Goal: Task Accomplishment & Management: Complete application form

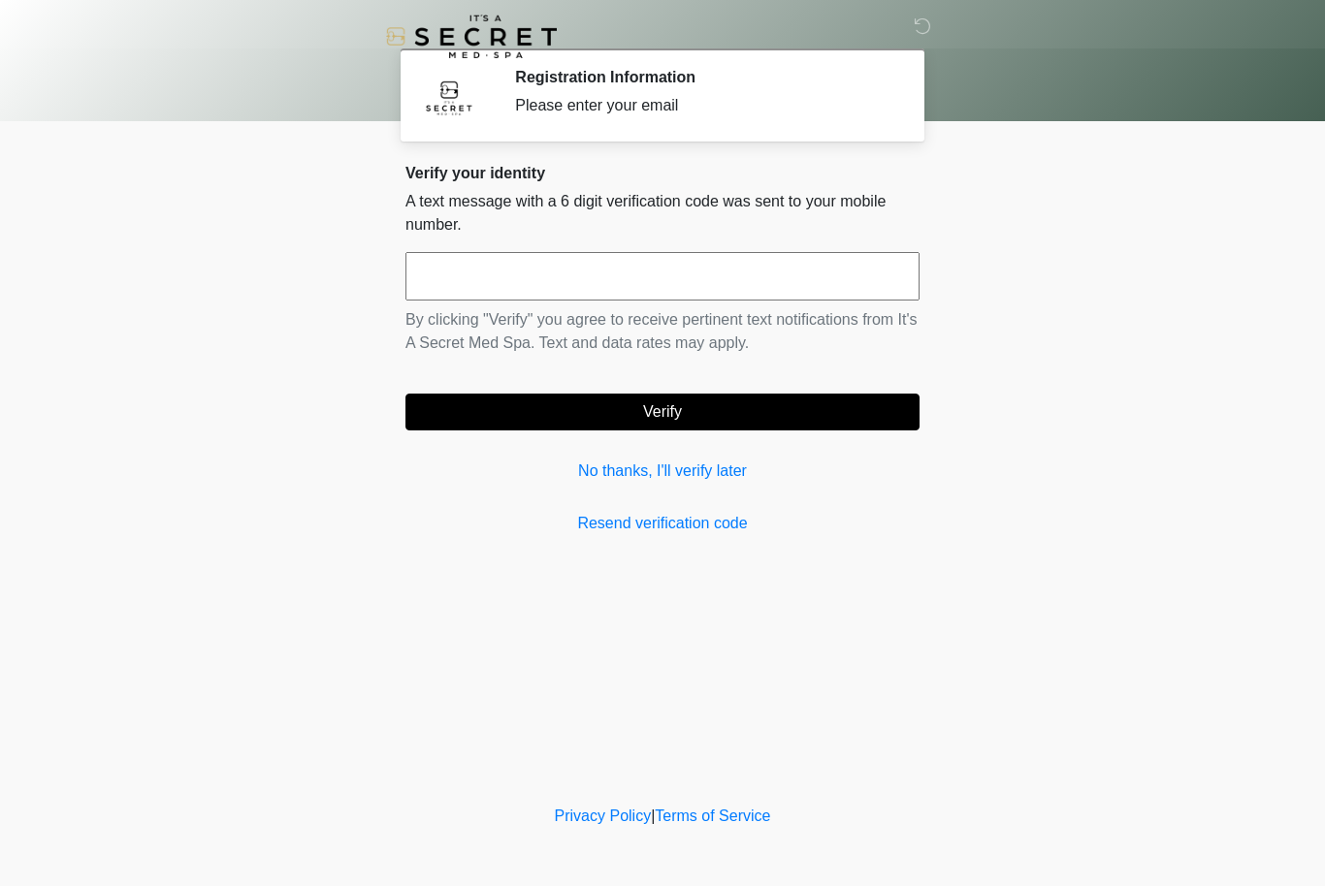
click at [725, 480] on link "No thanks, I'll verify later" at bounding box center [662, 471] width 514 height 23
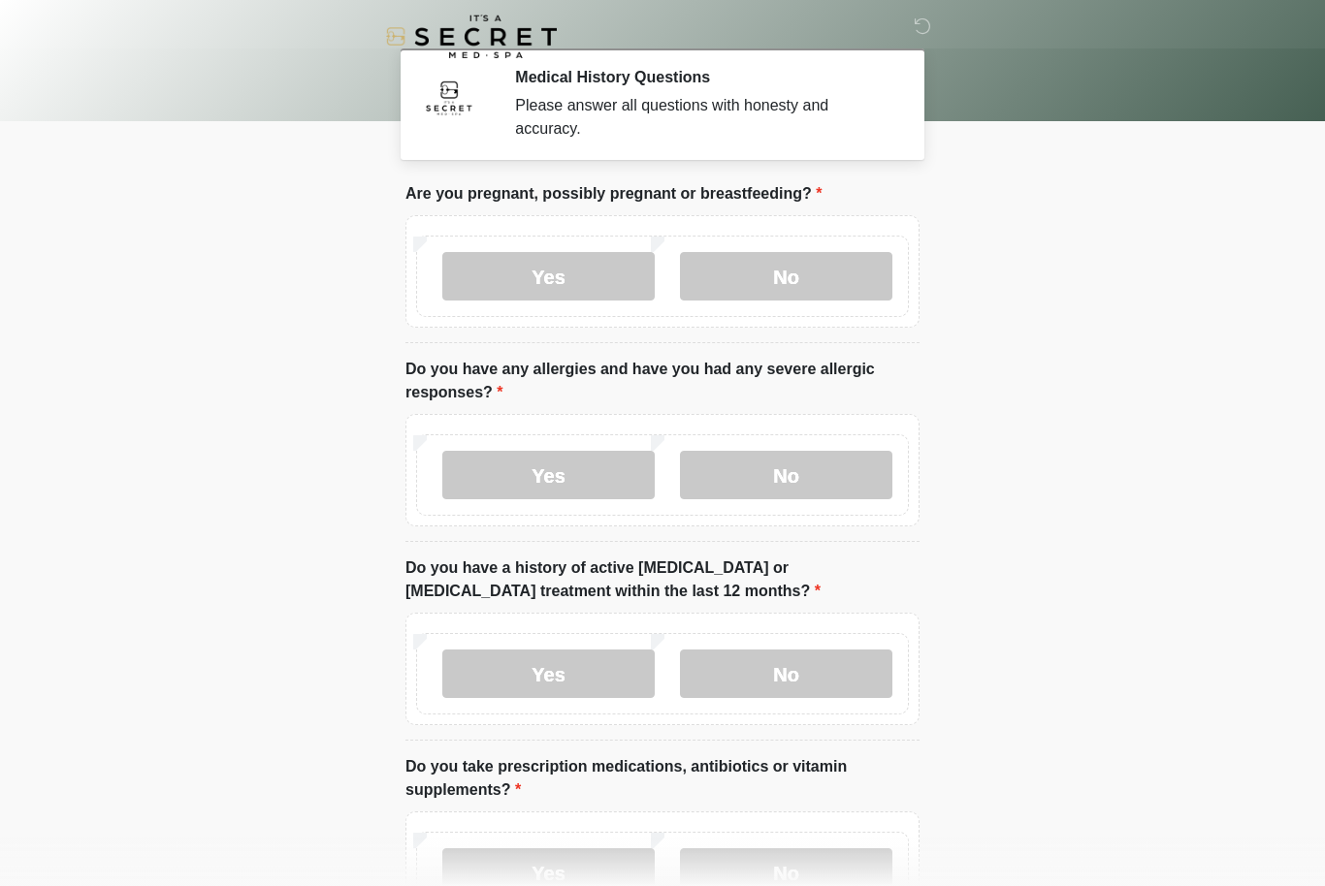
click at [828, 272] on label "No" at bounding box center [786, 276] width 212 height 48
click at [823, 482] on label "No" at bounding box center [786, 475] width 212 height 48
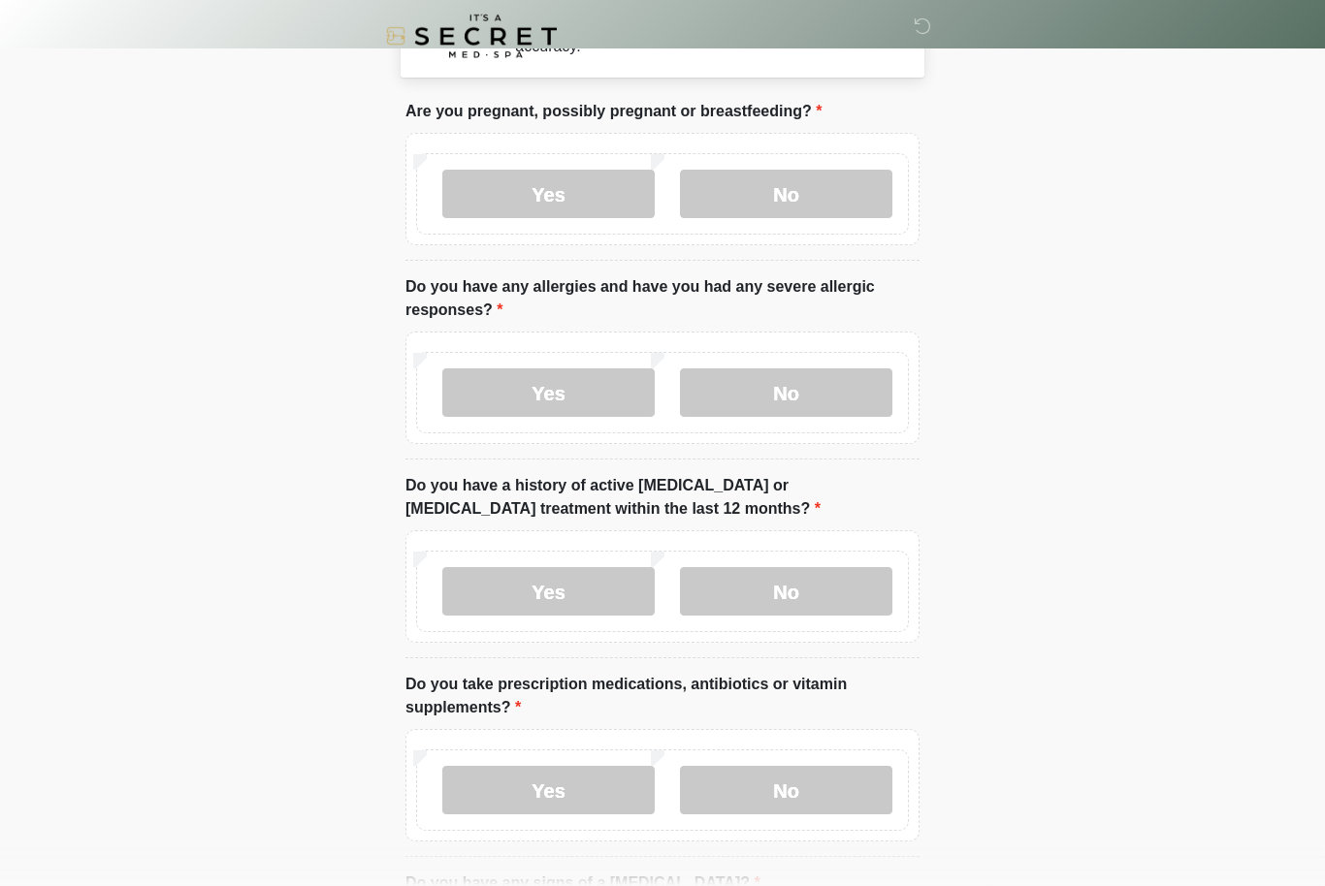
click at [791, 587] on label "No" at bounding box center [786, 592] width 212 height 48
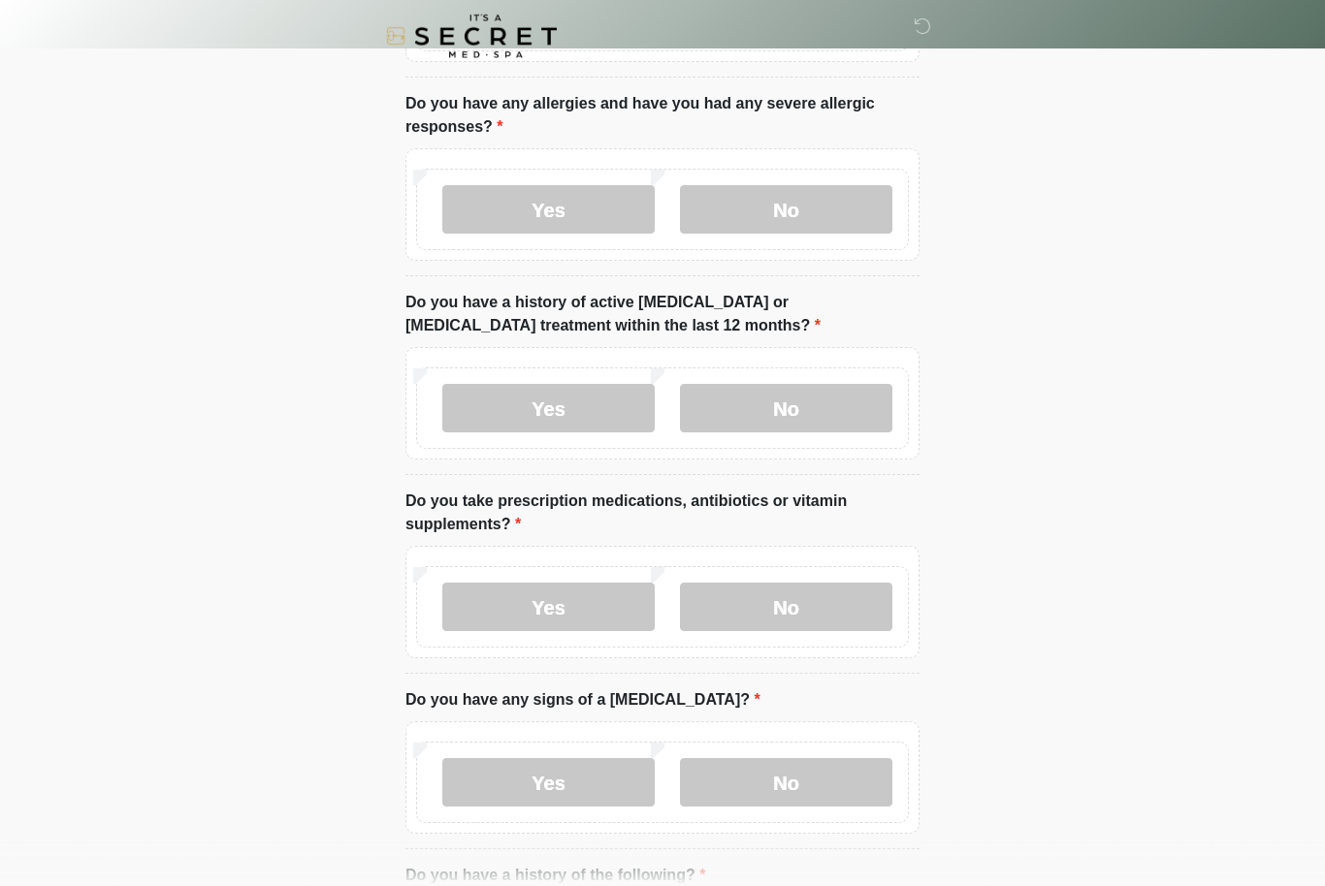
scroll to position [275, 0]
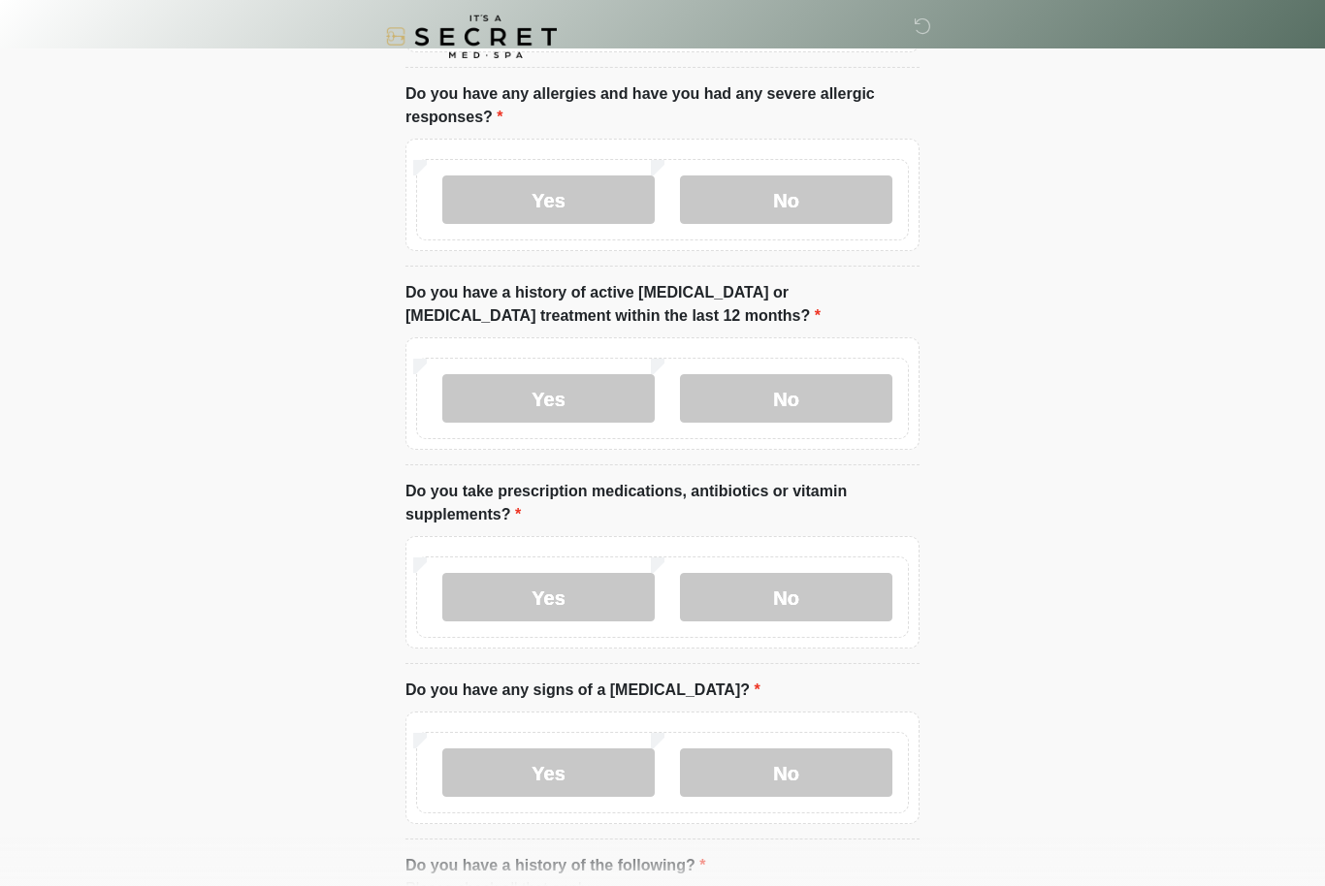
click at [832, 602] on label "No" at bounding box center [786, 597] width 212 height 48
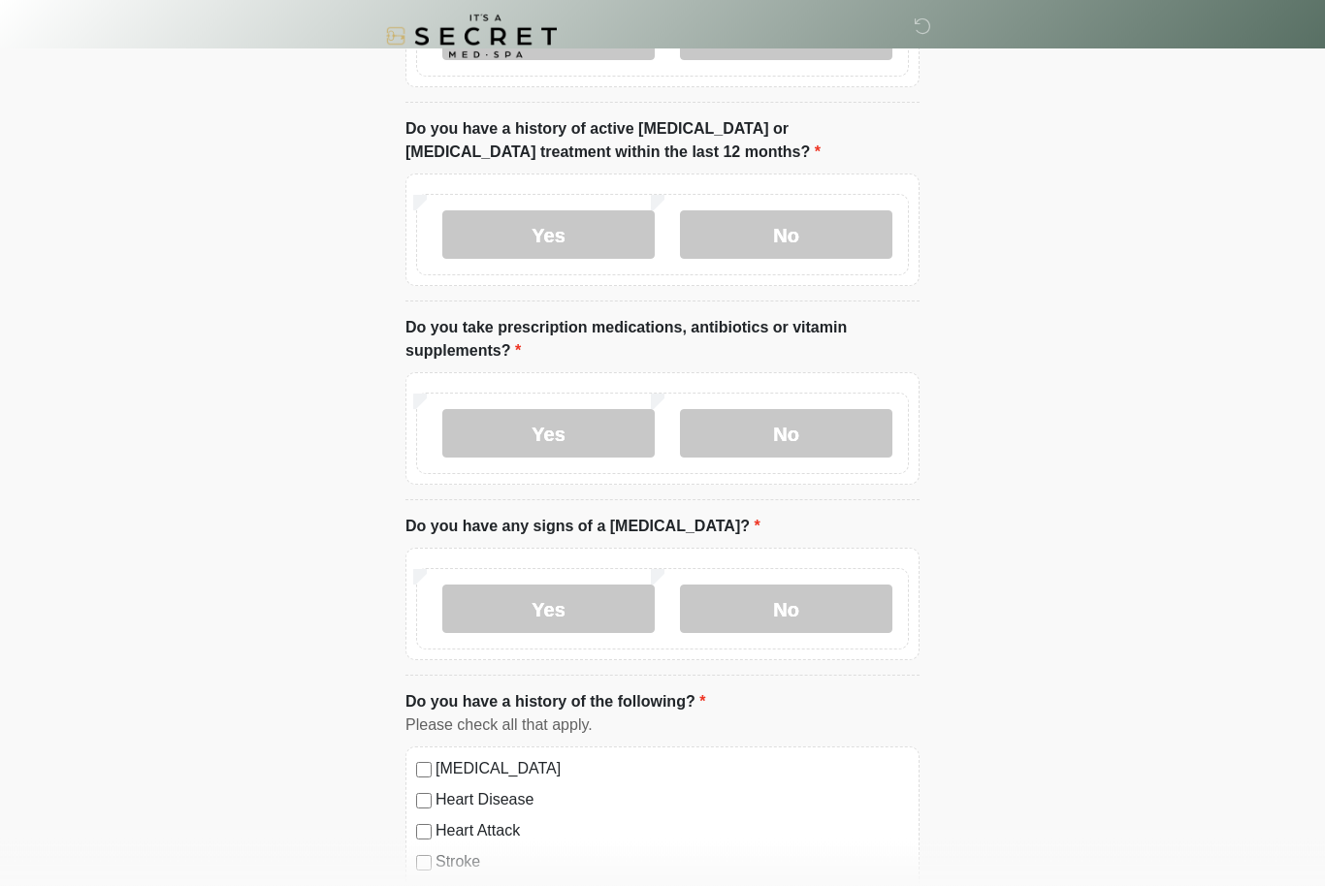
click at [815, 628] on label "No" at bounding box center [786, 610] width 212 height 48
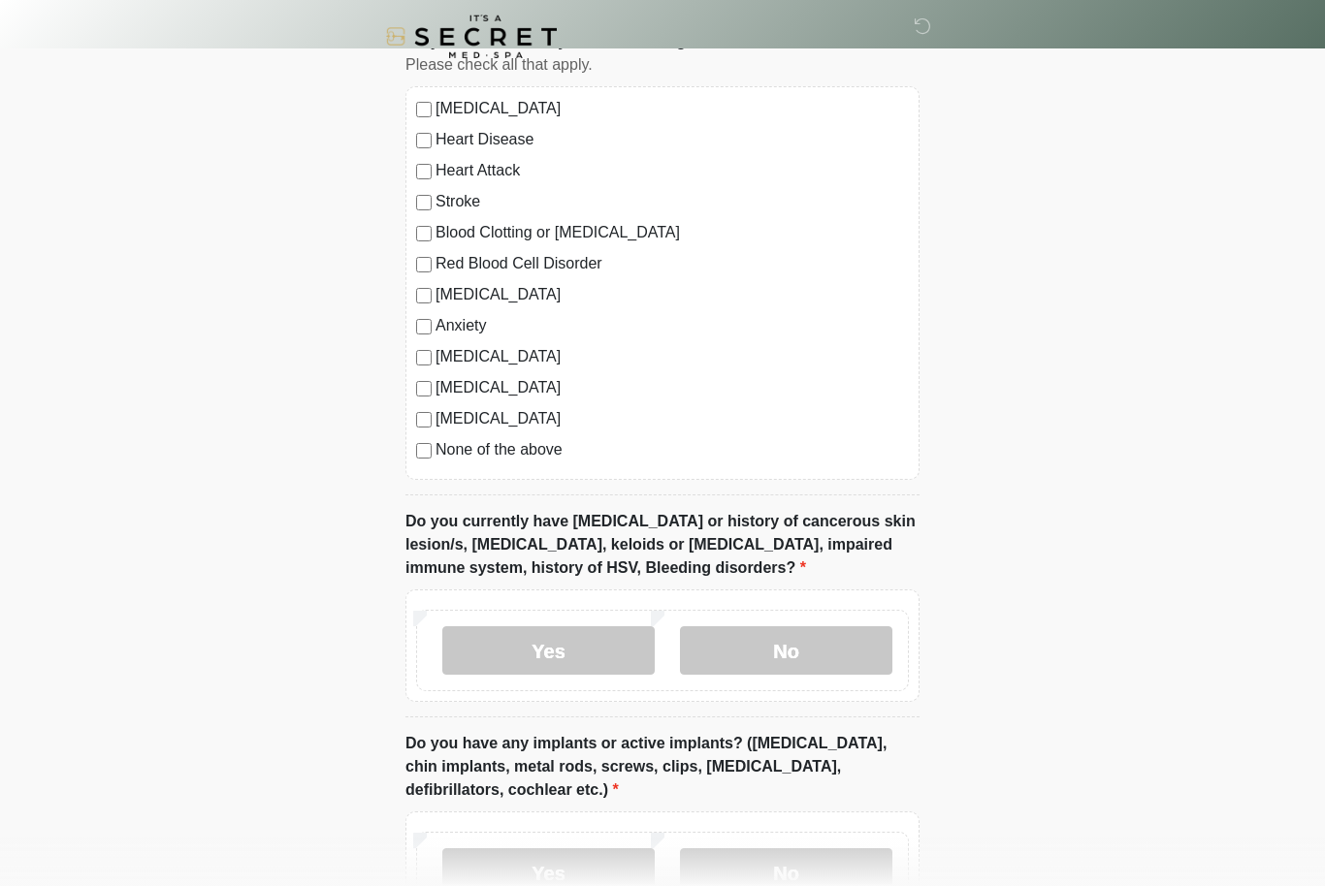
scroll to position [1103, 0]
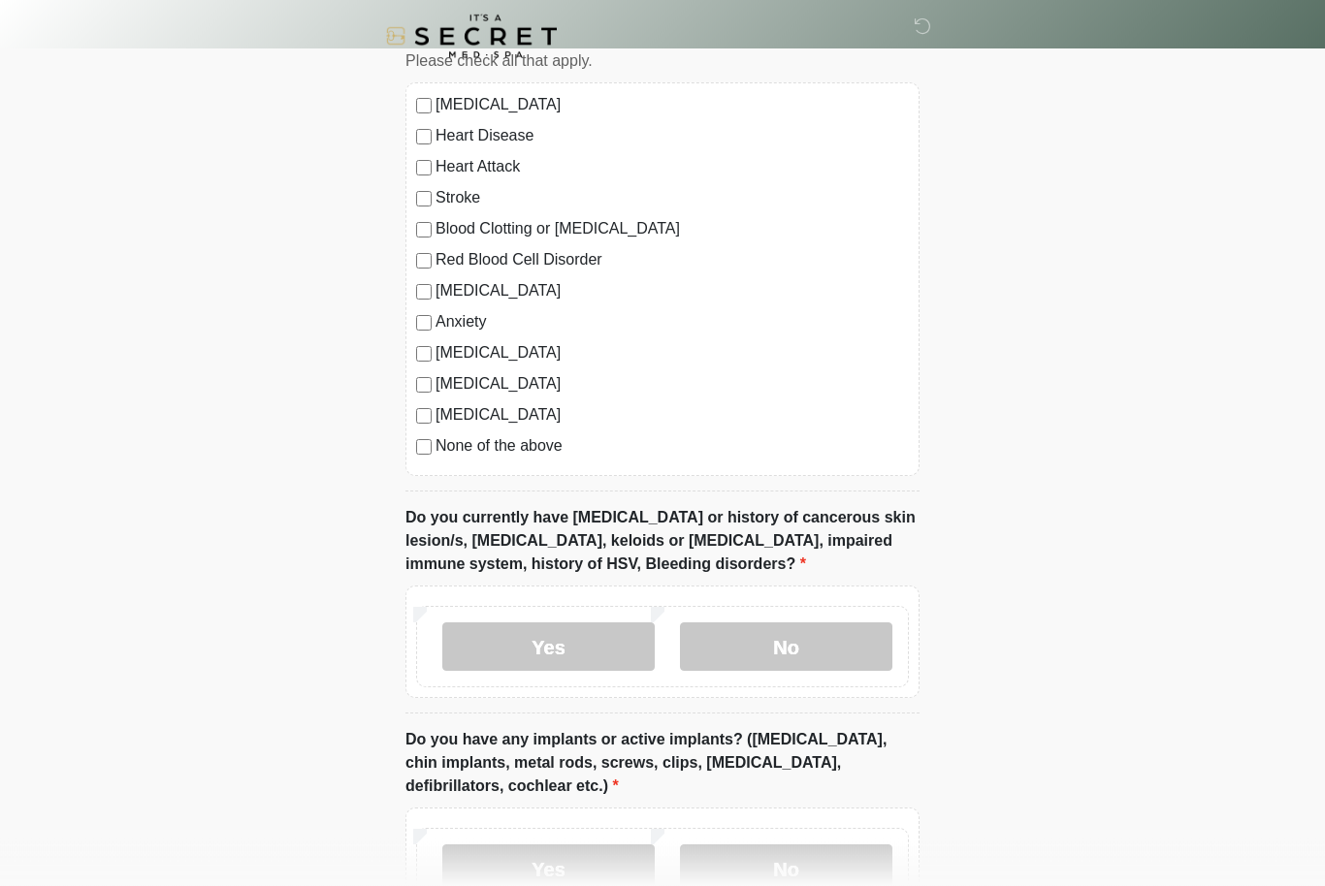
click at [863, 644] on label "No" at bounding box center [786, 648] width 212 height 48
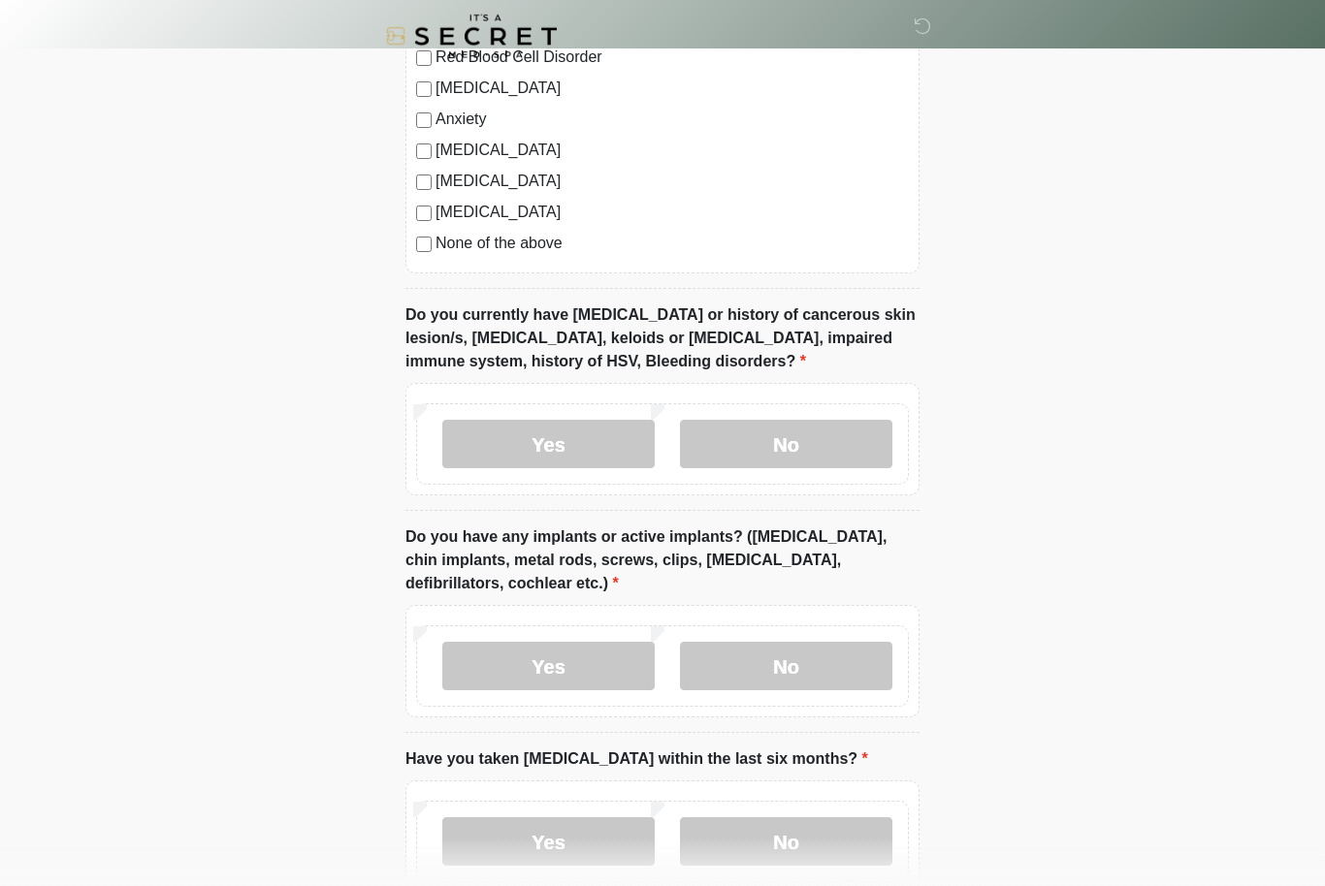
click at [863, 684] on label "No" at bounding box center [786, 667] width 212 height 48
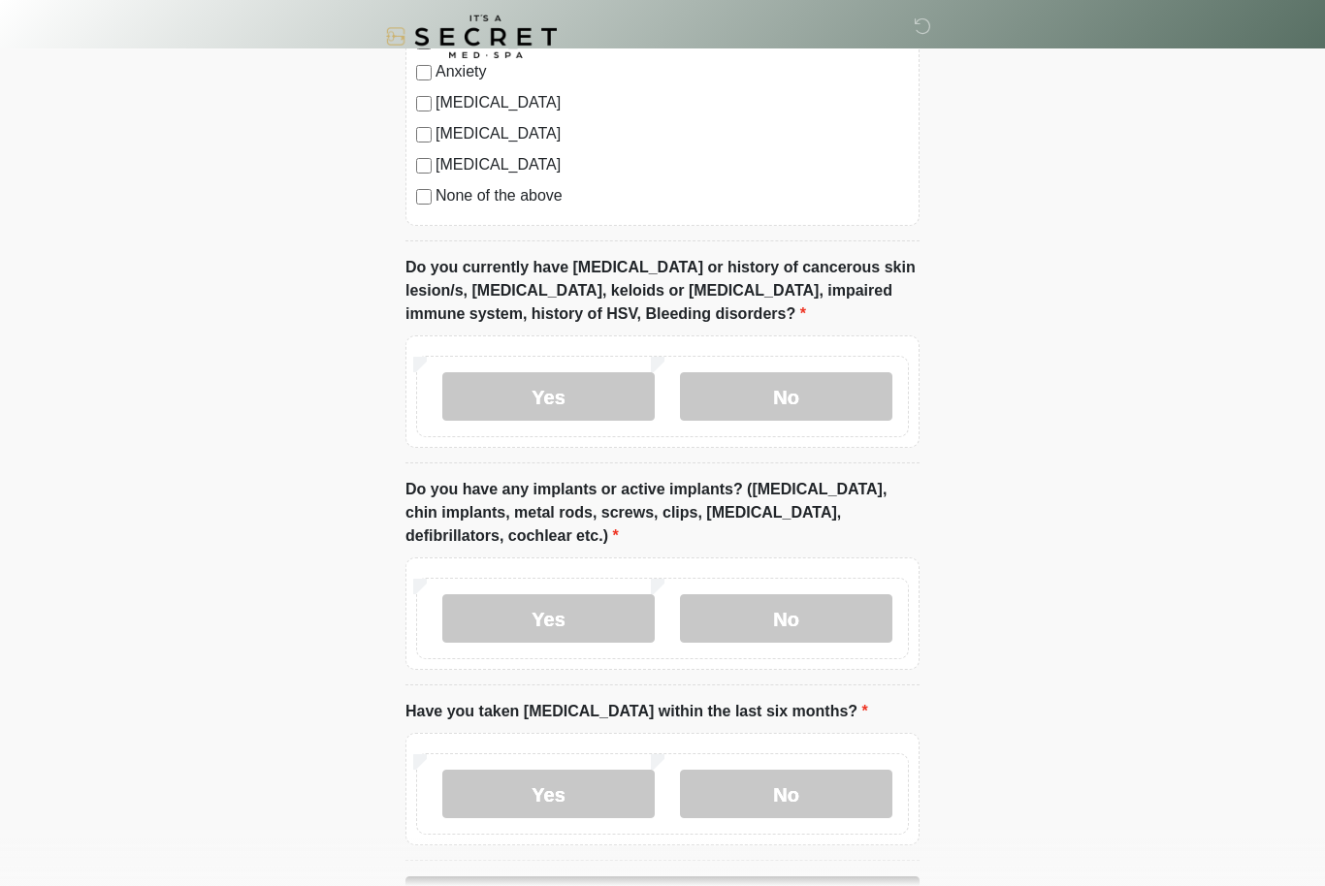
scroll to position [1418, 0]
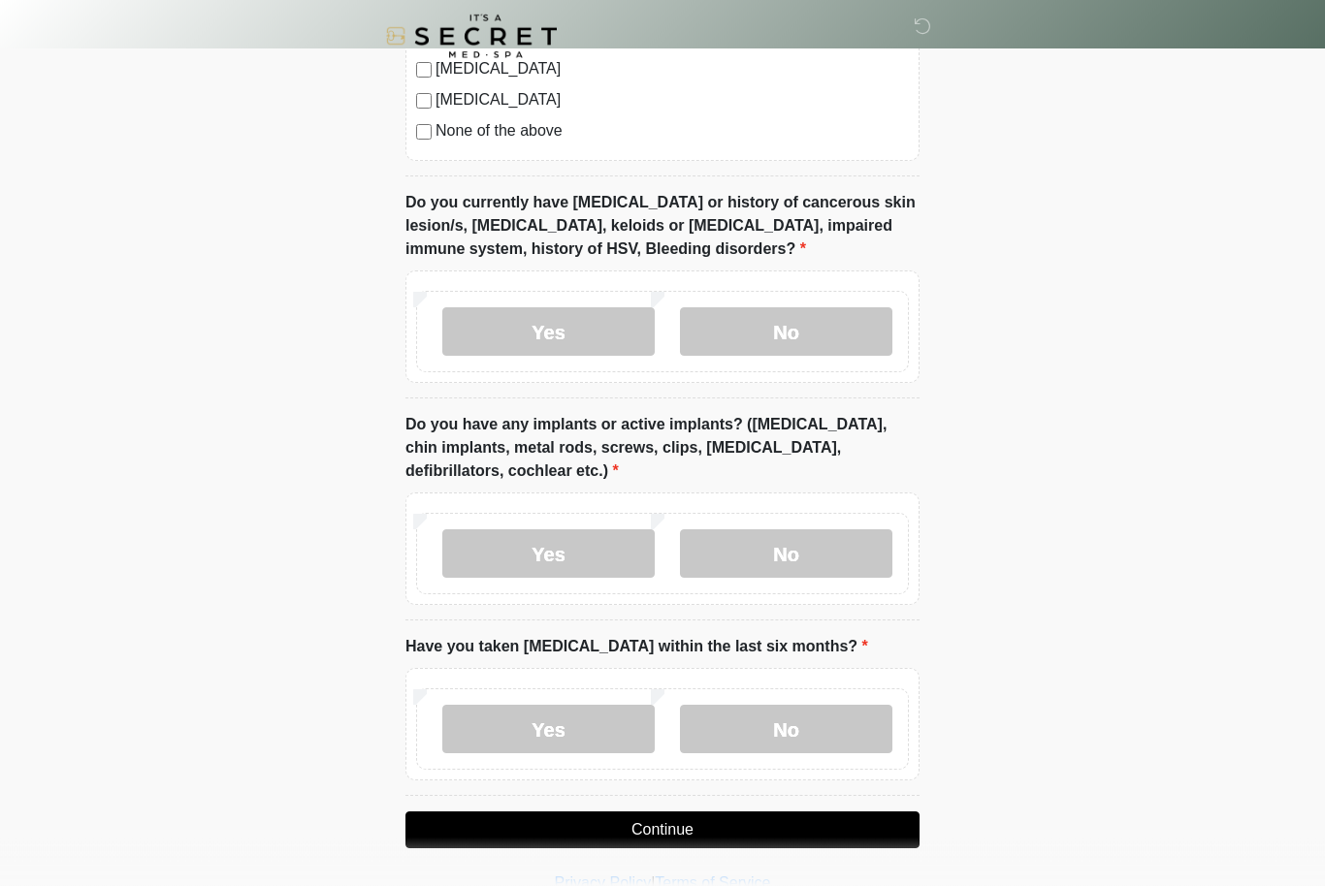
click at [847, 728] on label "No" at bounding box center [786, 730] width 212 height 48
click at [884, 832] on button "Continue" at bounding box center [662, 831] width 514 height 37
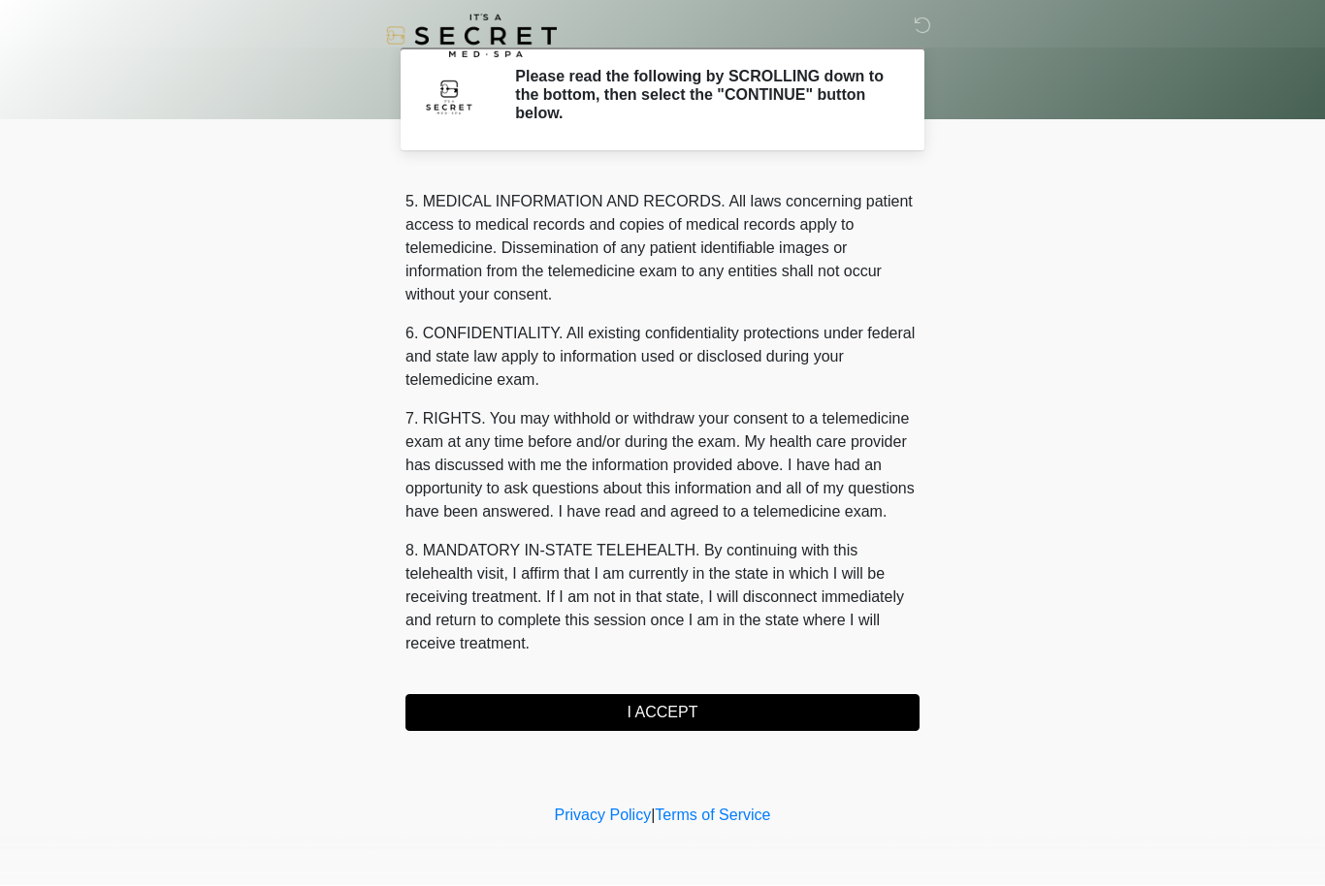
scroll to position [673, 0]
click at [736, 699] on button "I ACCEPT" at bounding box center [662, 713] width 514 height 37
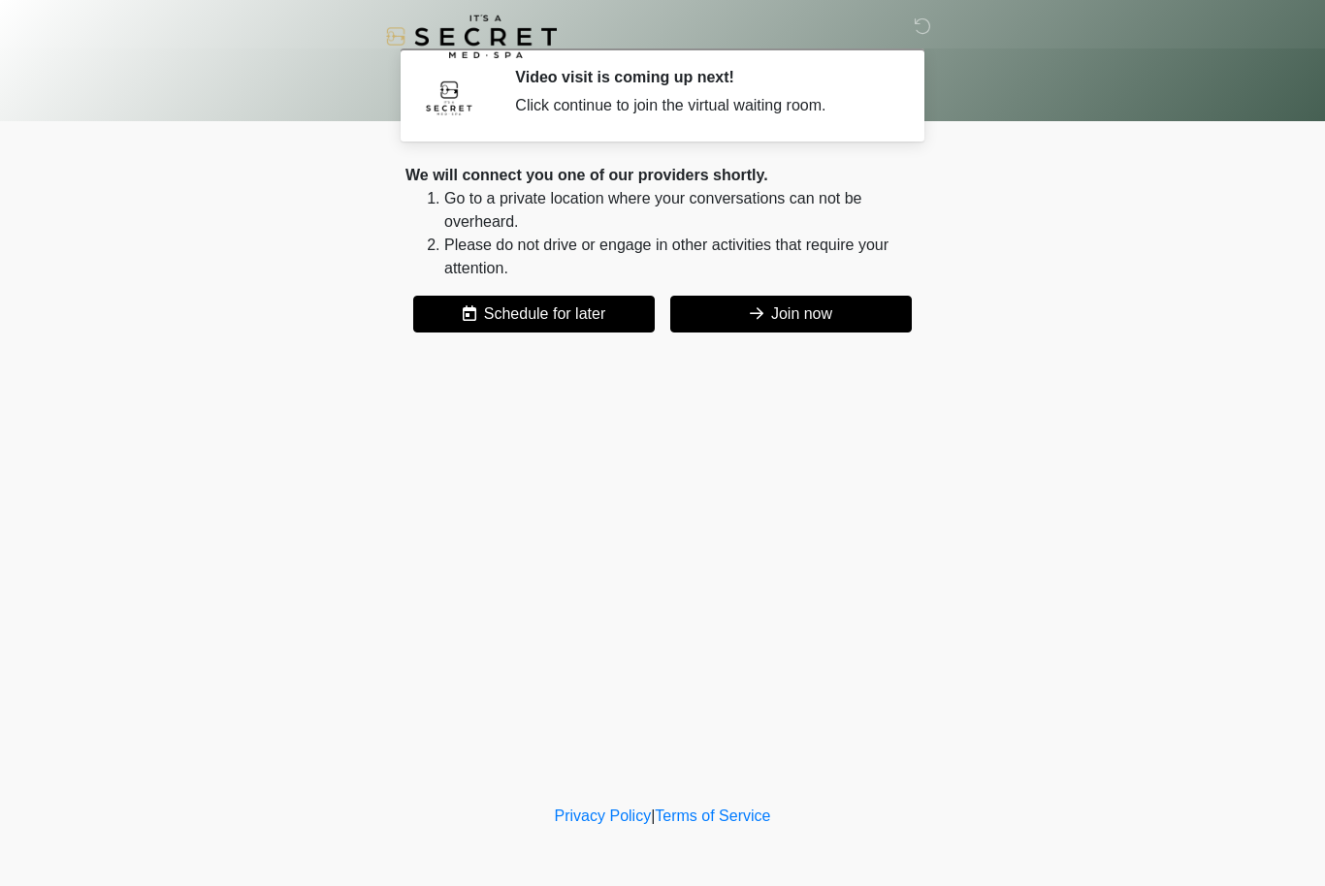
click at [845, 329] on button "Join now" at bounding box center [790, 314] width 241 height 37
